Goal: Task Accomplishment & Management: Manage account settings

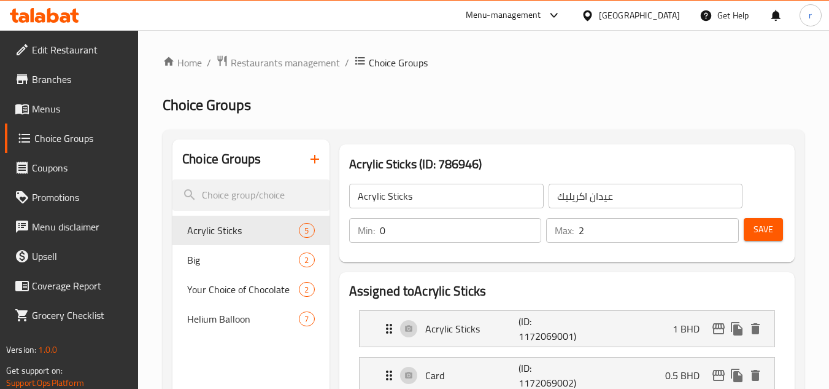
click at [666, 16] on div "[GEOGRAPHIC_DATA]" at bounding box center [639, 16] width 81 height 14
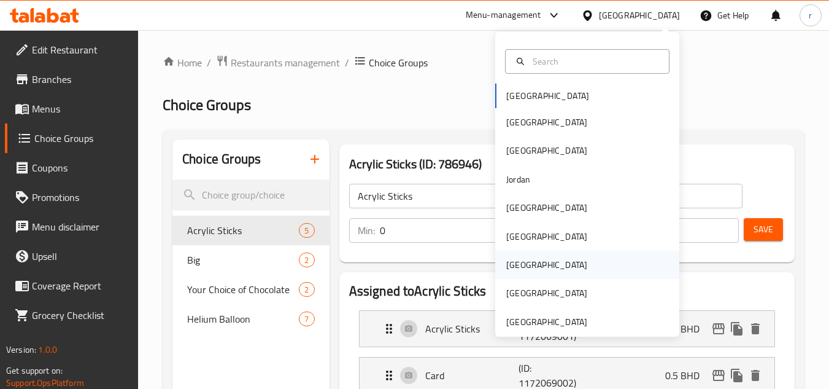
click at [515, 266] on div "[GEOGRAPHIC_DATA]" at bounding box center [547, 265] width 81 height 14
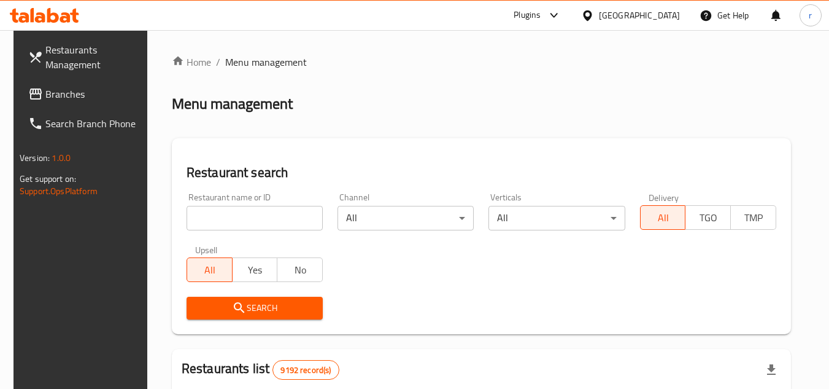
click at [61, 91] on span "Branches" at bounding box center [93, 94] width 97 height 15
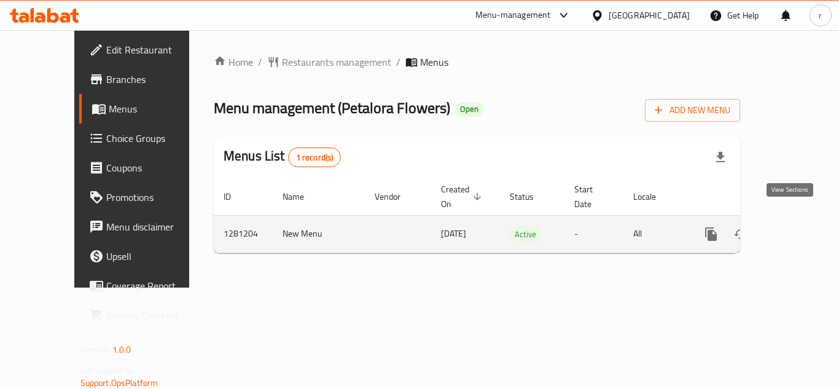
click at [792, 227] on icon "enhanced table" at bounding box center [799, 234] width 15 height 15
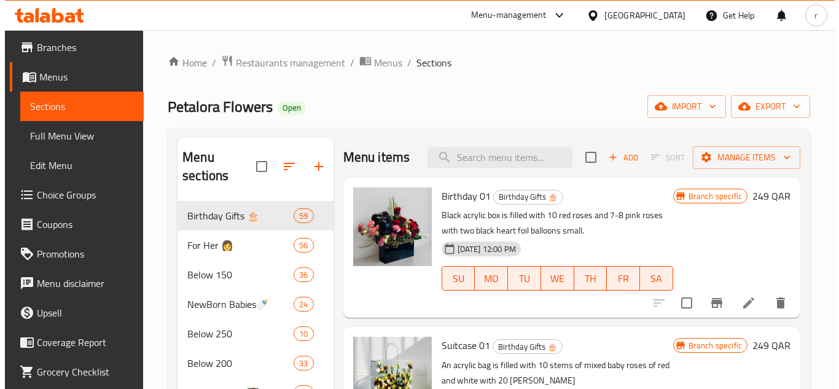
scroll to position [61, 0]
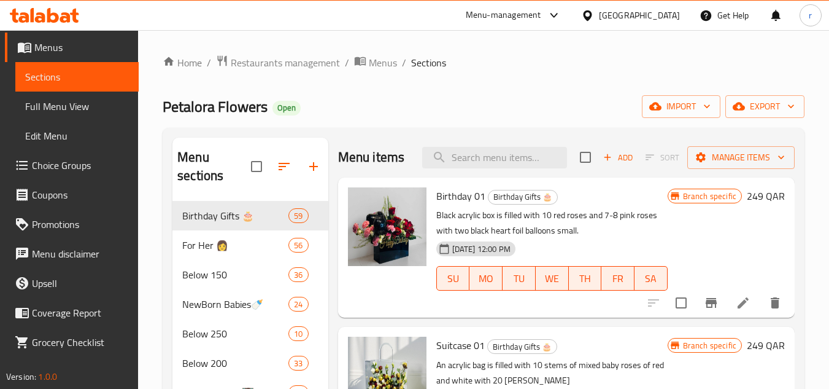
click at [69, 161] on span "Choice Groups" at bounding box center [80, 165] width 97 height 15
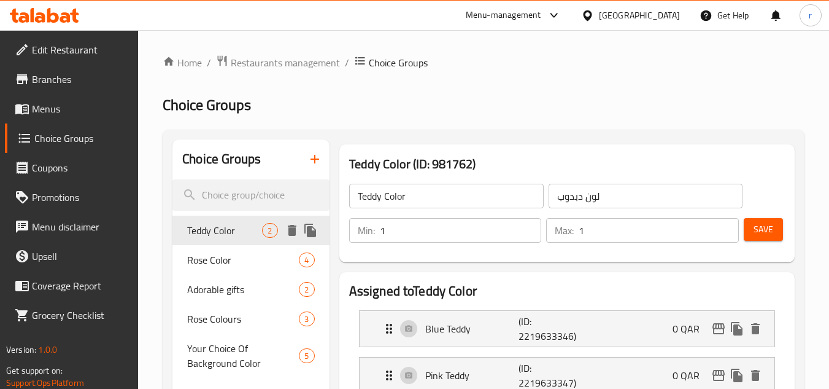
scroll to position [123, 0]
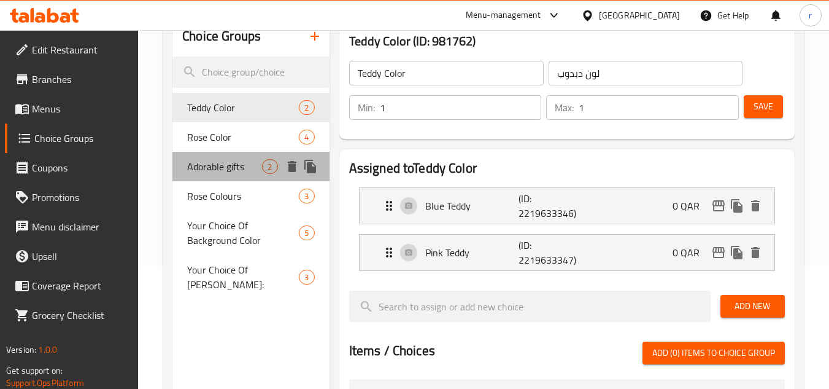
click at [215, 171] on span "Adorable gifts" at bounding box center [224, 166] width 75 height 15
type input "Adorable gifts"
type input "هدايا رائعة"
type input "0"
type input "2"
